Goal: Obtain resource: Download file/media

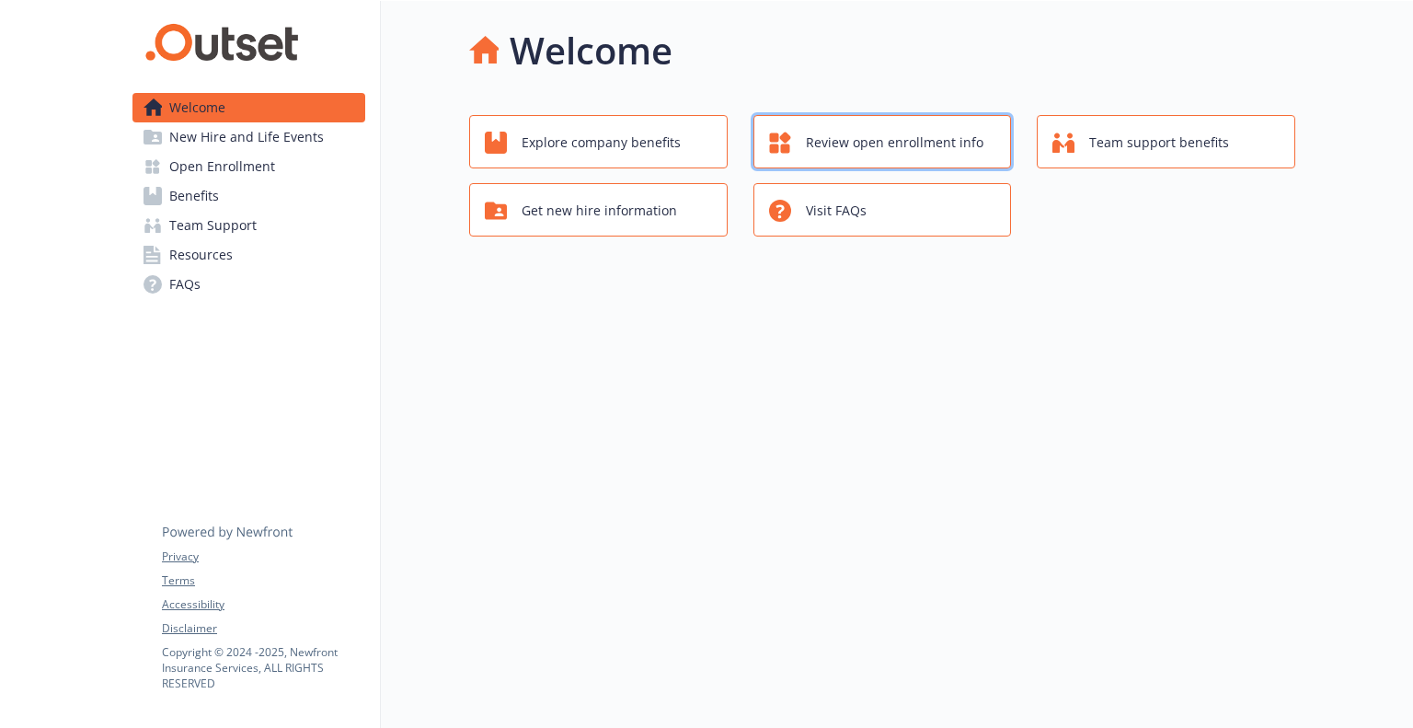
click at [955, 154] on span "Review open enrollment info" at bounding box center [895, 142] width 178 height 35
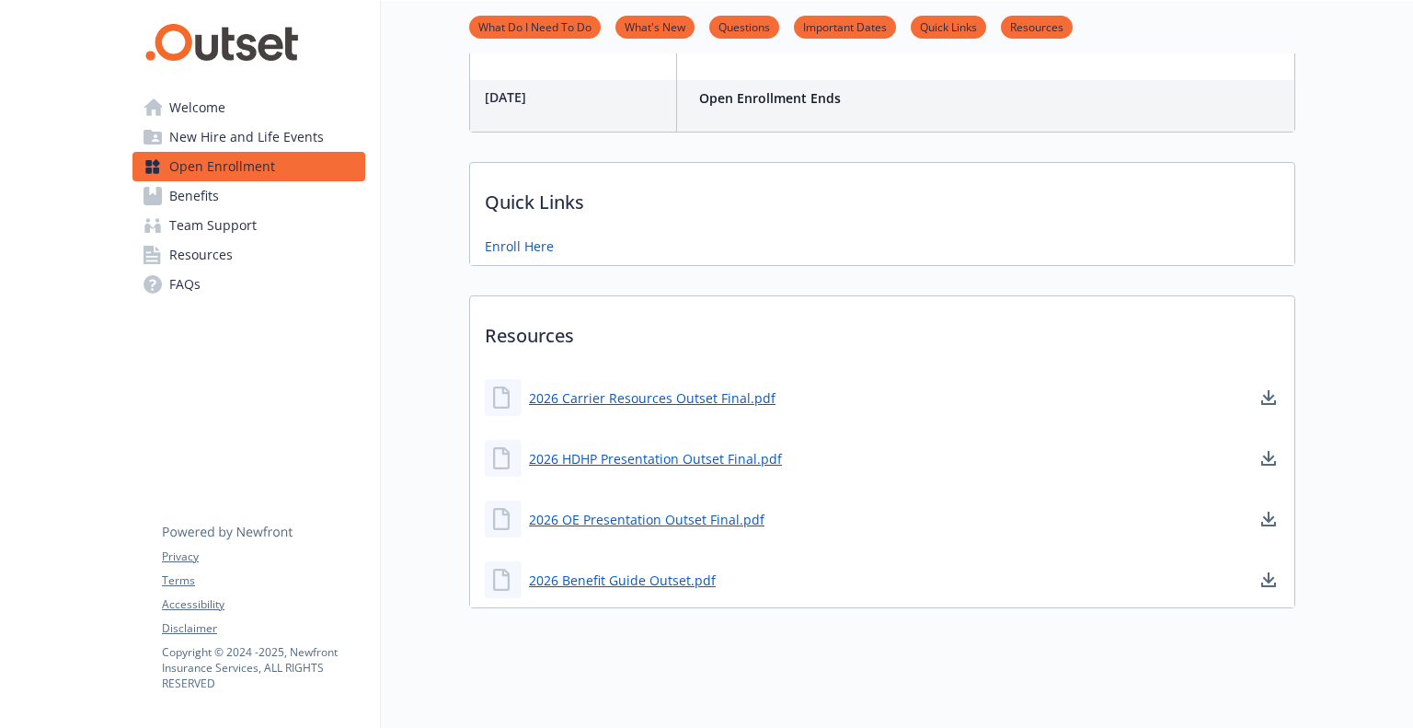
scroll to position [766, 0]
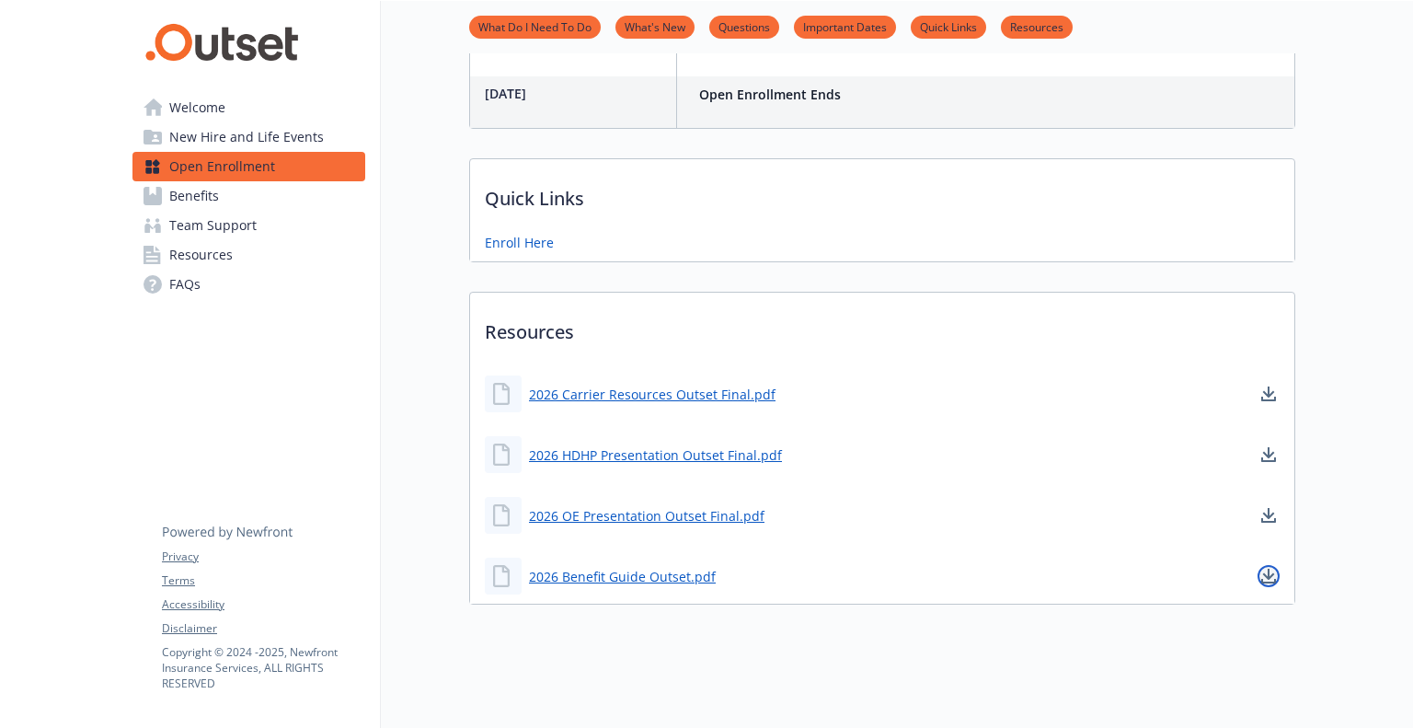
click at [1266, 570] on icon "download document" at bounding box center [1269, 576] width 15 height 15
